Goal: Task Accomplishment & Management: Manage account settings

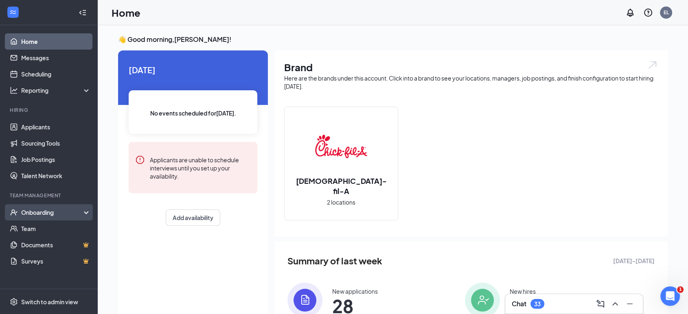
click at [56, 217] on div "Onboarding" at bounding box center [49, 212] width 98 height 16
click at [53, 226] on link "Overview" at bounding box center [56, 229] width 70 height 16
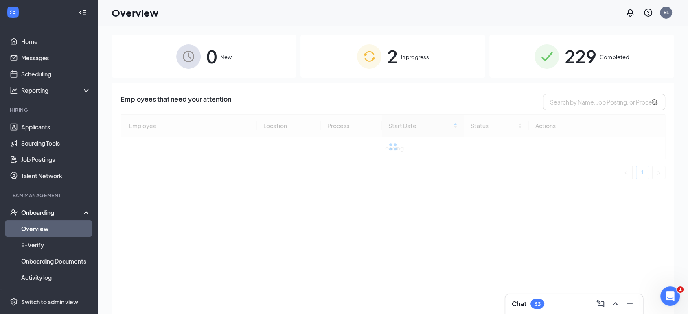
click at [424, 58] on span "In progress" at bounding box center [415, 57] width 28 height 8
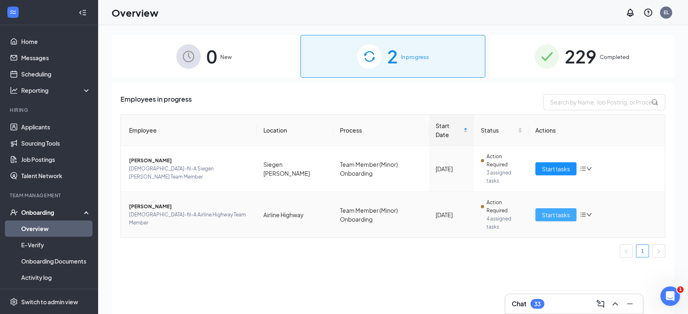
click at [544, 210] on span "Start tasks" at bounding box center [556, 214] width 28 height 9
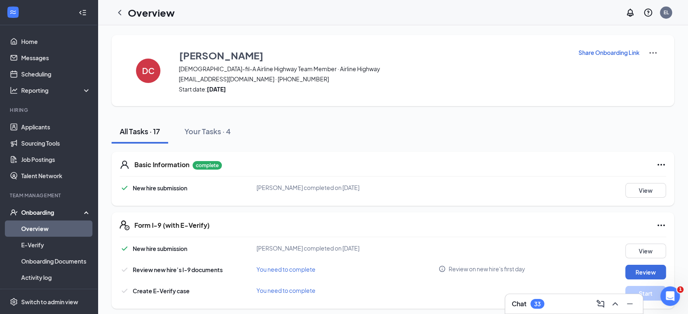
click at [595, 54] on p "Share Onboarding Link" at bounding box center [608, 52] width 61 height 8
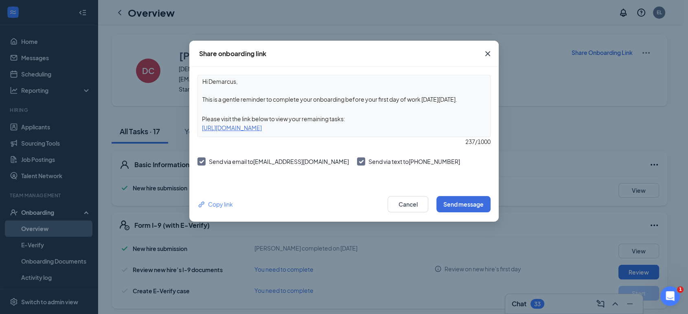
click at [303, 98] on textarea "Hi Demarcus, This is a gentle reminder to complete your onboarding before your …" at bounding box center [344, 90] width 292 height 30
drag, startPoint x: 274, startPoint y: 100, endPoint x: 464, endPoint y: 100, distance: 189.7
click at [464, 100] on textarea "Hi Demarcus, This is a gentle reminder to complete your onboarding before your …" at bounding box center [344, 90] width 292 height 30
type textarea "Hi Demarcus, This is a gentle reminder that your onboarding is due [DATE]."
click at [467, 206] on button "Send message" at bounding box center [463, 204] width 54 height 16
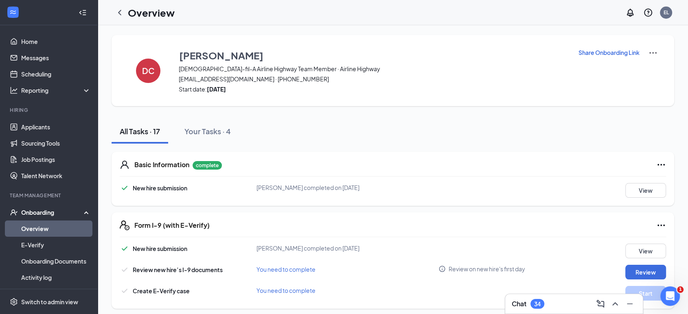
click at [420, 133] on div "All Tasks · 17 Your Tasks · 4" at bounding box center [393, 131] width 562 height 24
click at [117, 11] on icon "ChevronLeft" at bounding box center [120, 13] width 10 height 10
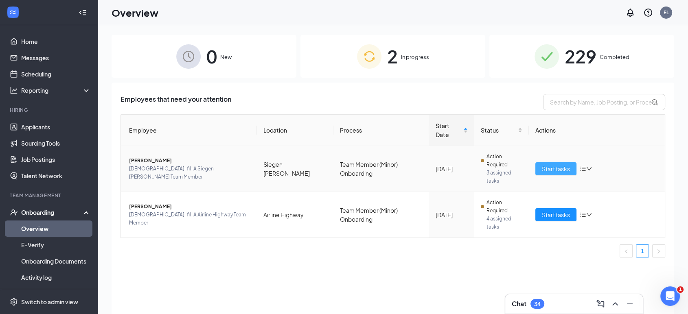
click at [553, 164] on span "Start tasks" at bounding box center [556, 168] width 28 height 9
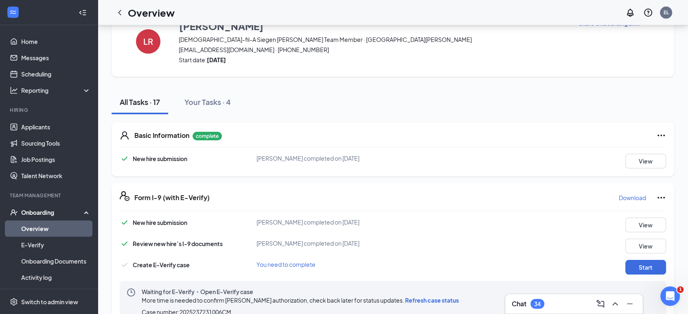
scroll to position [90, 0]
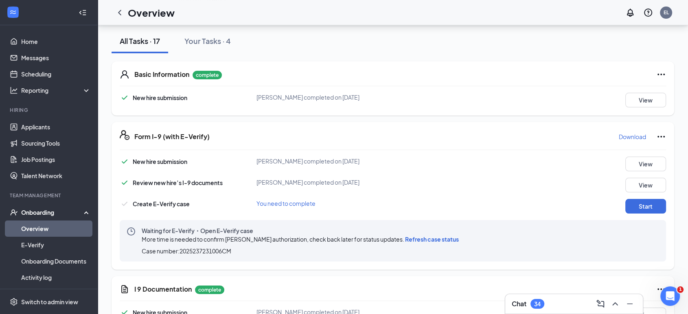
click at [421, 241] on span "Refresh case status" at bounding box center [432, 239] width 54 height 7
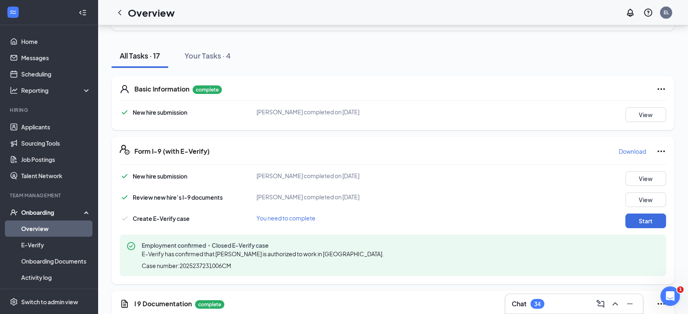
scroll to position [141, 0]
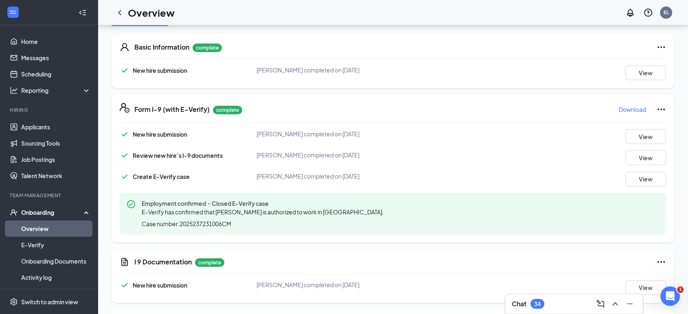
scroll to position [90, 0]
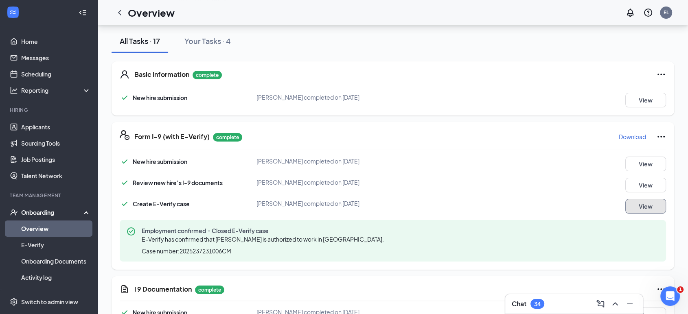
click at [652, 207] on button "View" at bounding box center [645, 206] width 41 height 15
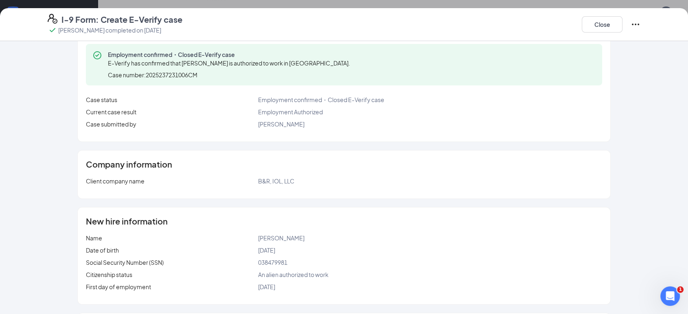
scroll to position [32, 0]
click at [601, 16] on button "Close" at bounding box center [602, 24] width 41 height 16
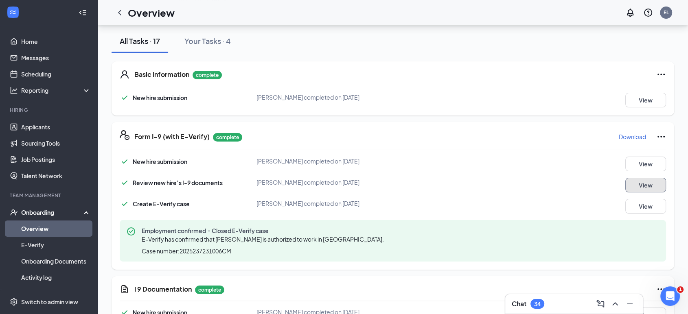
click at [640, 184] on button "View" at bounding box center [645, 185] width 41 height 15
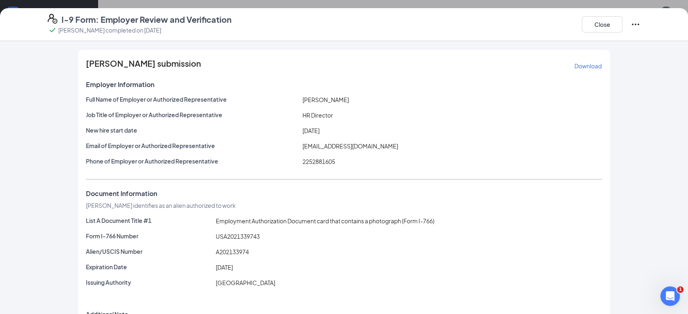
click at [589, 67] on p "Download" at bounding box center [587, 66] width 27 height 8
click at [607, 21] on button "Close" at bounding box center [602, 24] width 41 height 16
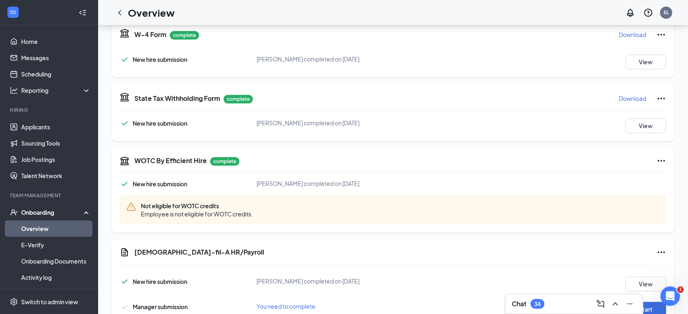
scroll to position [638, 0]
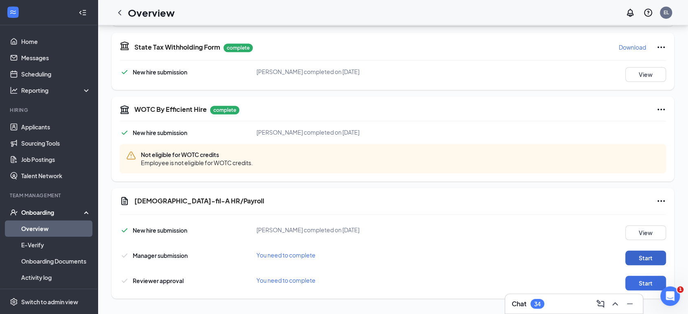
click at [648, 254] on button "Start" at bounding box center [645, 258] width 41 height 15
click at [636, 283] on button "Start" at bounding box center [645, 283] width 41 height 15
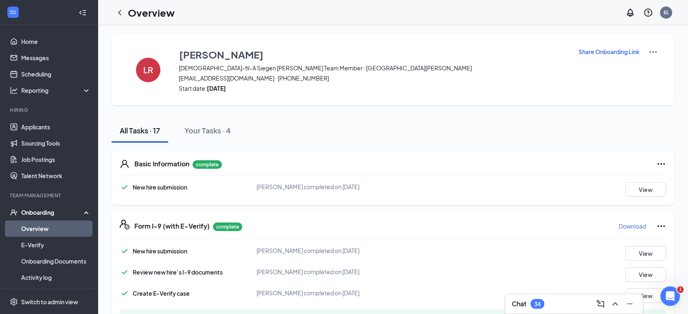
scroll to position [0, 0]
click at [120, 11] on icon "ChevronLeft" at bounding box center [120, 13] width 10 height 10
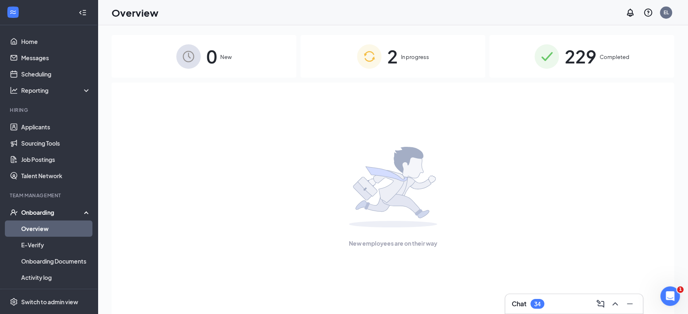
click at [385, 55] on div "2 In progress" at bounding box center [392, 56] width 185 height 43
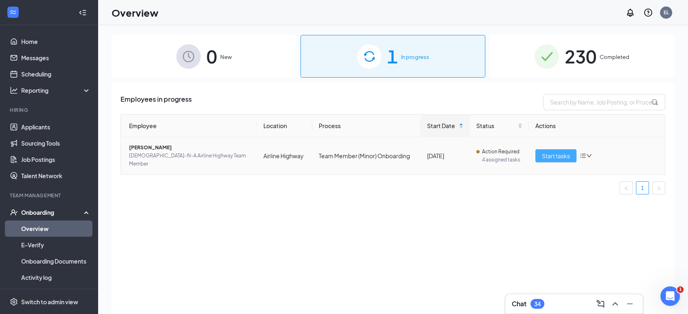
click at [559, 151] on span "Start tasks" at bounding box center [556, 155] width 28 height 9
